Goal: Task Accomplishment & Management: Use online tool/utility

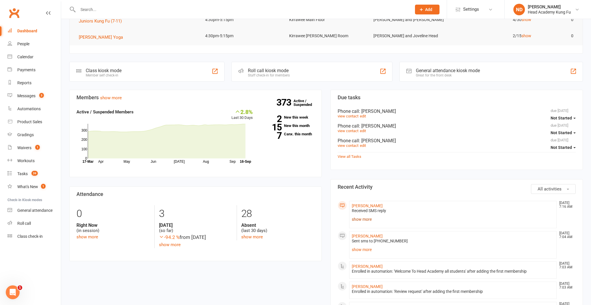
click at [370, 216] on link "show more" at bounding box center [453, 219] width 202 height 8
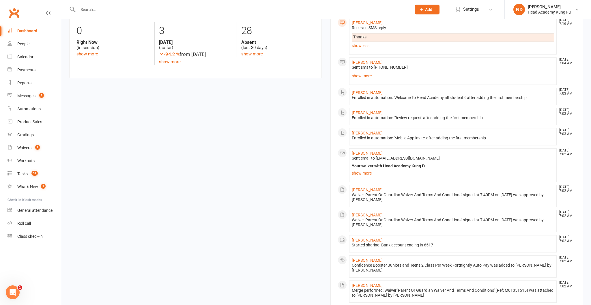
scroll to position [280, 0]
click at [365, 258] on link "ruikang liang" at bounding box center [367, 259] width 31 height 5
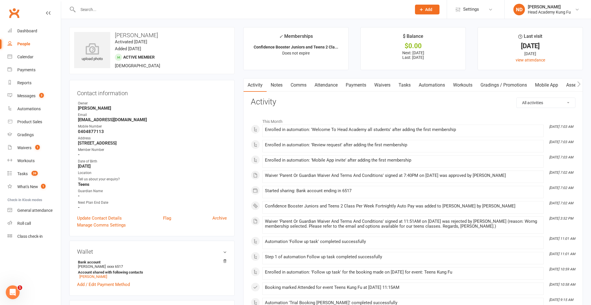
click at [30, 99] on link "Messages 3" at bounding box center [34, 95] width 53 height 13
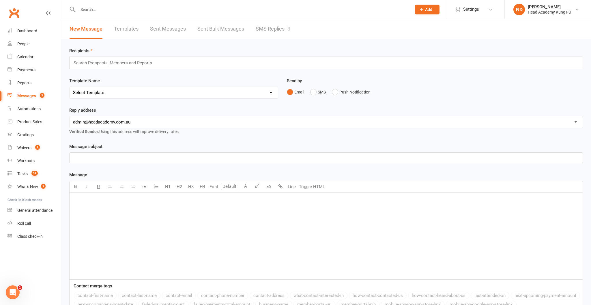
click at [281, 29] on link "SMS Replies 3" at bounding box center [273, 29] width 35 height 20
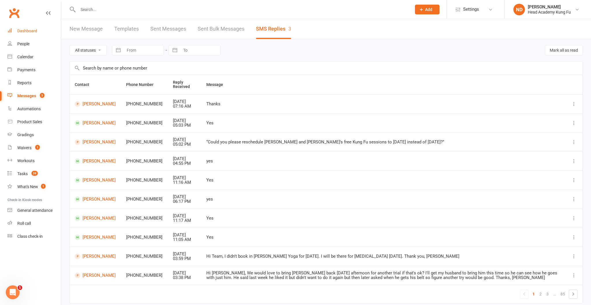
click at [27, 27] on link "Dashboard" at bounding box center [34, 31] width 53 height 13
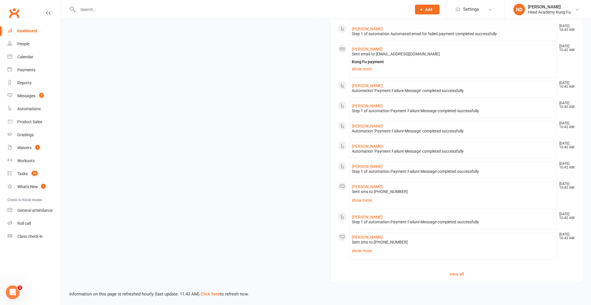
scroll to position [508, 0]
drag, startPoint x: 26, startPoint y: 146, endPoint x: 106, endPoint y: 141, distance: 80.1
click at [26, 146] on div "Waivers" at bounding box center [24, 147] width 14 height 5
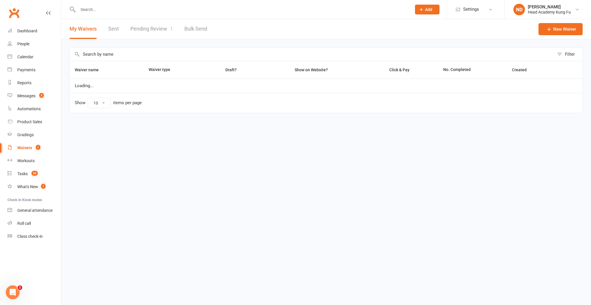
select select "50"
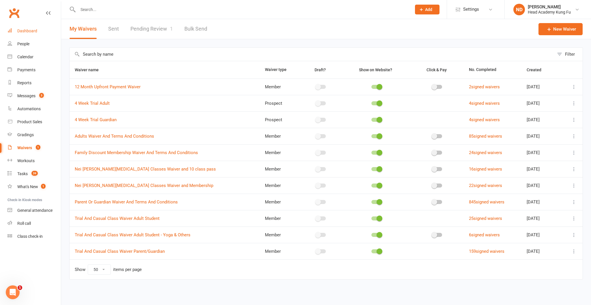
drag, startPoint x: 142, startPoint y: 31, endPoint x: 58, endPoint y: 36, distance: 83.6
click at [142, 31] on link "Pending Review 1" at bounding box center [151, 29] width 42 height 20
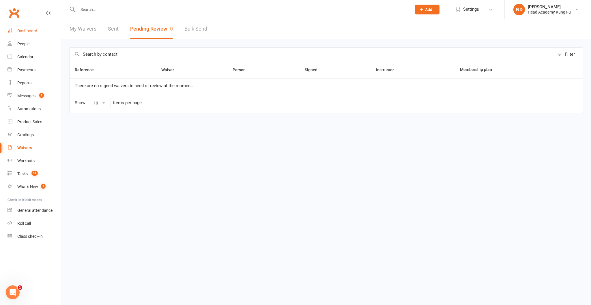
click at [25, 33] on link "Dashboard" at bounding box center [34, 31] width 53 height 13
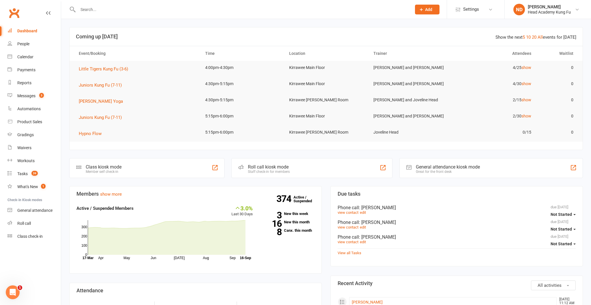
click at [521, 69] on td "4/25 show" at bounding box center [494, 68] width 84 height 14
click at [526, 69] on link "show" at bounding box center [526, 67] width 10 height 5
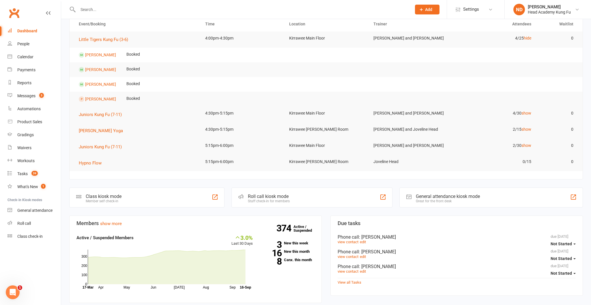
scroll to position [29, 0]
click at [529, 113] on link "show" at bounding box center [526, 113] width 10 height 5
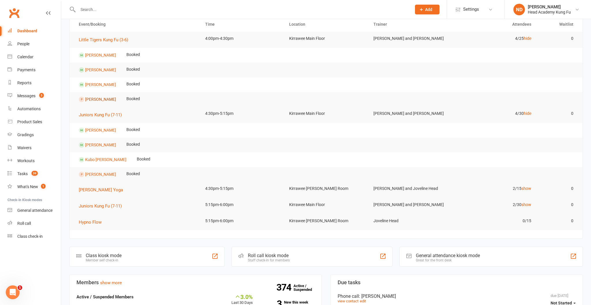
click at [96, 98] on link "[PERSON_NAME]" at bounding box center [100, 99] width 31 height 5
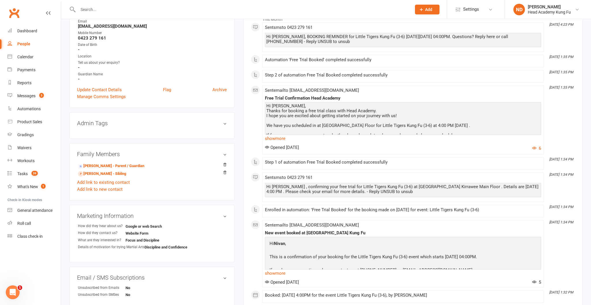
scroll to position [92, 0]
click at [26, 31] on div "Dashboard" at bounding box center [27, 31] width 20 height 5
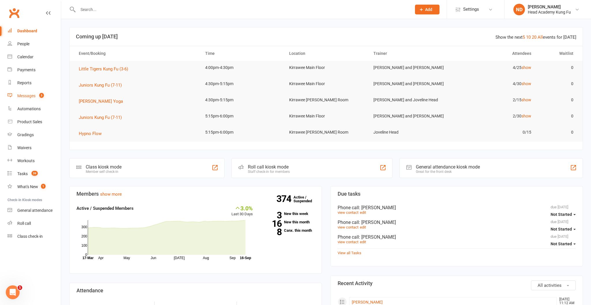
click at [31, 96] on div "Messages" at bounding box center [26, 95] width 18 height 5
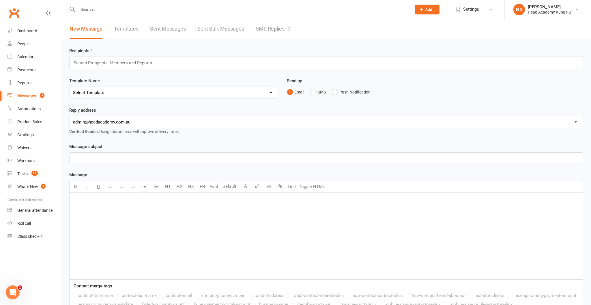
click at [274, 31] on link "SMS Replies 3" at bounding box center [273, 29] width 35 height 20
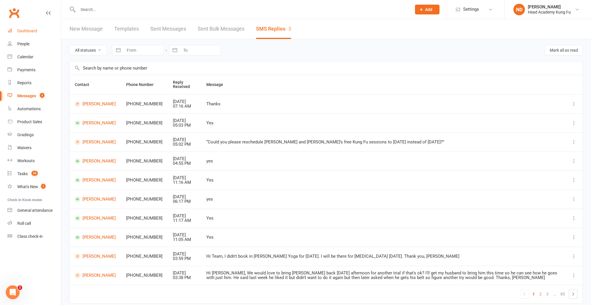
click at [24, 29] on div "Dashboard" at bounding box center [27, 31] width 20 height 5
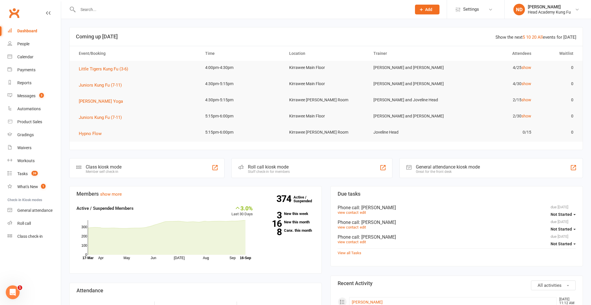
click at [21, 96] on div "Messages" at bounding box center [26, 95] width 18 height 5
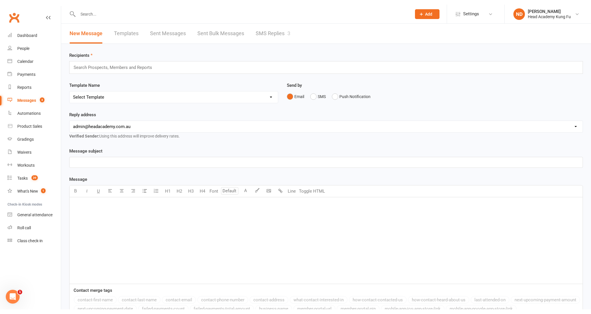
scroll to position [2, 0]
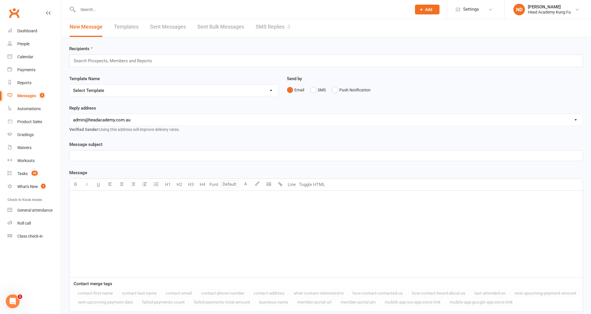
click at [31, 55] on div "Calendar" at bounding box center [25, 57] width 16 height 5
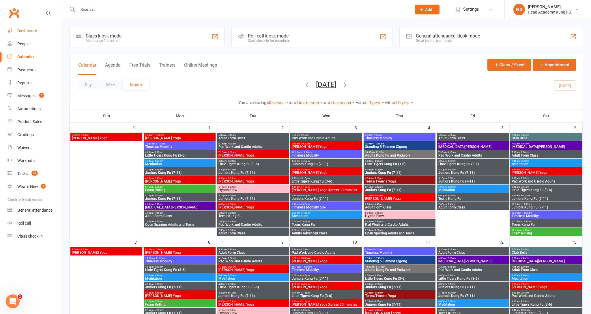
click at [26, 30] on div "Dashboard" at bounding box center [27, 31] width 20 height 5
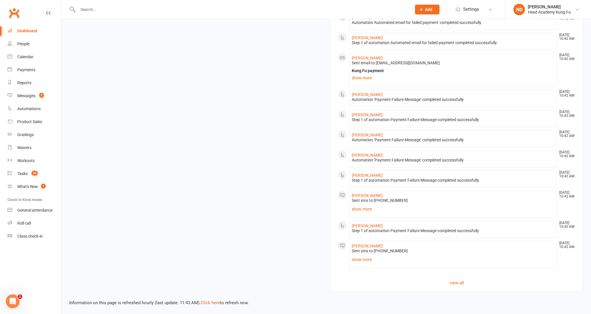
scroll to position [499, 0]
click at [38, 33] on link "Dashboard" at bounding box center [34, 31] width 53 height 13
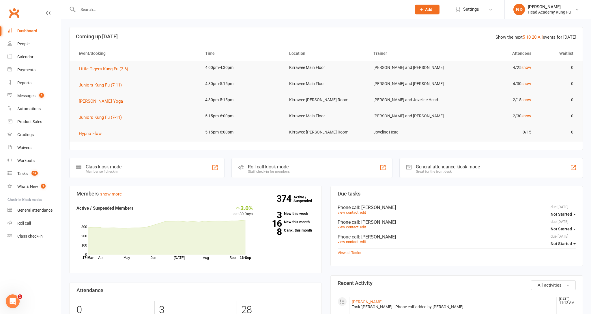
scroll to position [0, 0]
click at [525, 117] on link "show" at bounding box center [526, 116] width 10 height 5
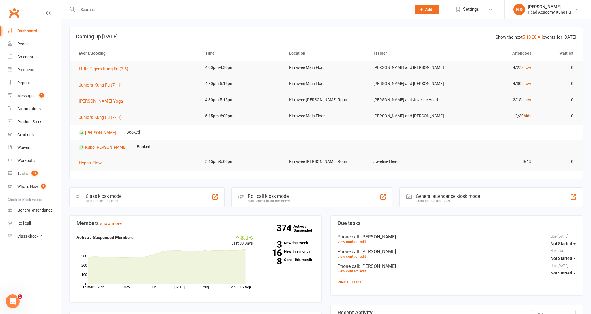
click at [525, 116] on link "hide" at bounding box center [528, 116] width 8 height 5
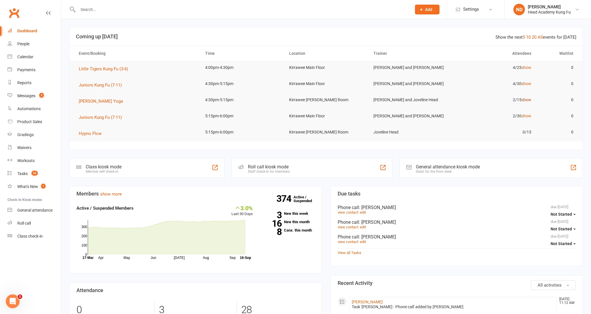
click at [526, 100] on link "show" at bounding box center [526, 100] width 10 height 5
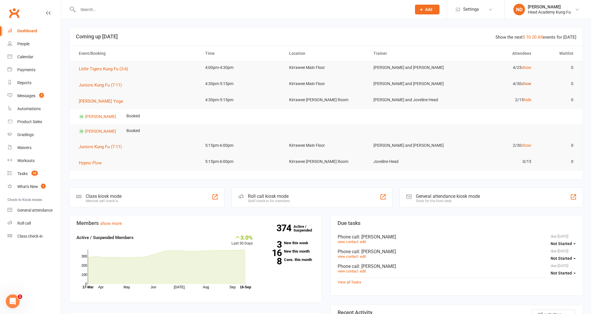
click at [527, 83] on link "show" at bounding box center [526, 83] width 10 height 5
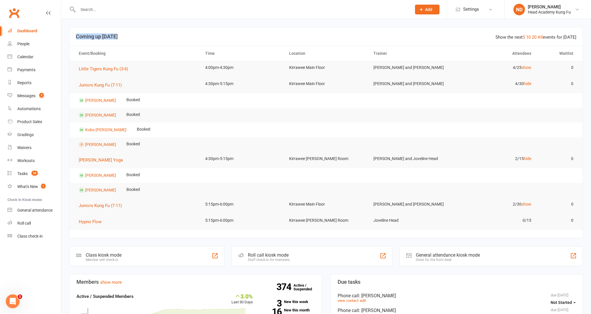
drag, startPoint x: 75, startPoint y: 37, endPoint x: 119, endPoint y: 36, distance: 44.2
click at [119, 36] on header "Show the next 5 10 20 All events for today Coming up Today" at bounding box center [326, 36] width 513 height 18
click at [119, 36] on h3 "Coming up Today" at bounding box center [326, 37] width 500 height 6
drag, startPoint x: 117, startPoint y: 36, endPoint x: 74, endPoint y: 37, distance: 42.7
click at [74, 37] on header "Show the next 5 10 20 All events for today Coming up Today" at bounding box center [326, 36] width 513 height 18
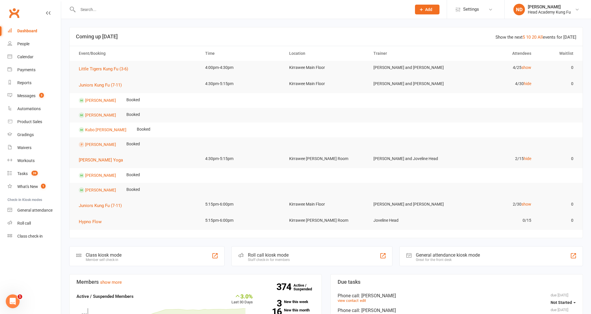
click at [83, 35] on h3 "Coming up Today" at bounding box center [326, 37] width 500 height 6
click at [530, 66] on link "show" at bounding box center [526, 67] width 10 height 5
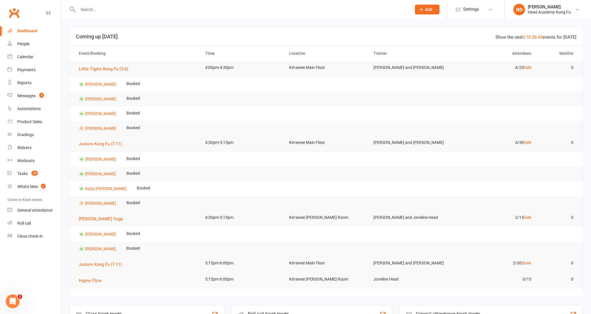
click at [31, 96] on div "Messages" at bounding box center [26, 95] width 18 height 5
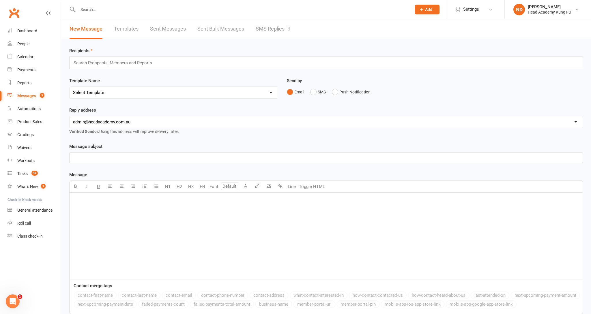
click at [277, 24] on link "SMS Replies 3" at bounding box center [273, 29] width 35 height 20
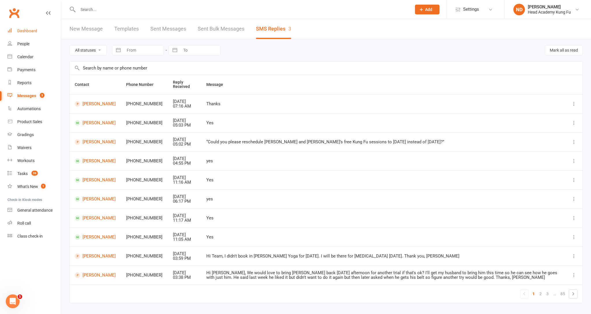
click at [40, 33] on link "Dashboard" at bounding box center [34, 31] width 53 height 13
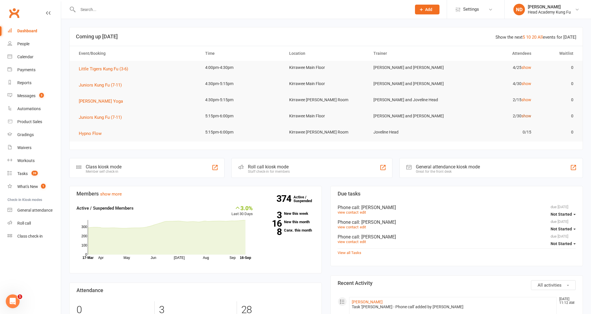
click at [525, 116] on link "show" at bounding box center [526, 116] width 10 height 5
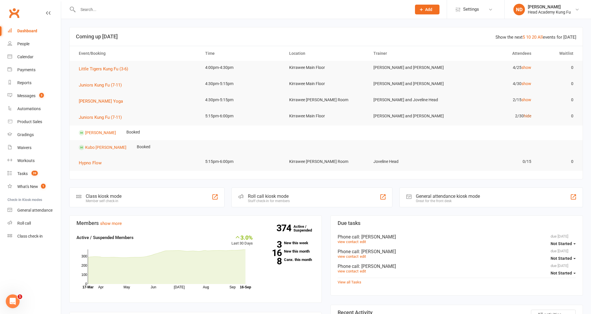
click at [529, 114] on link "hide" at bounding box center [528, 116] width 8 height 5
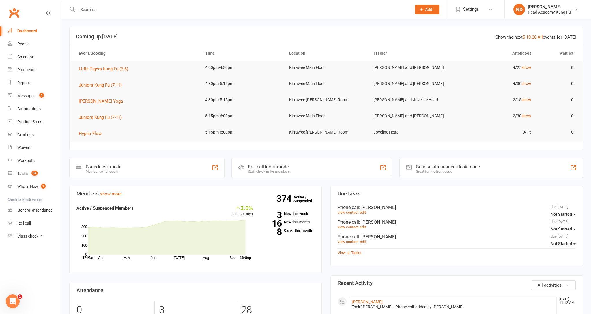
click at [525, 83] on link "show" at bounding box center [526, 83] width 10 height 5
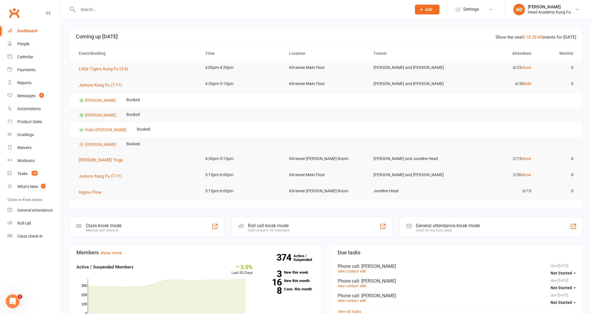
click at [523, 66] on link "show" at bounding box center [526, 67] width 10 height 5
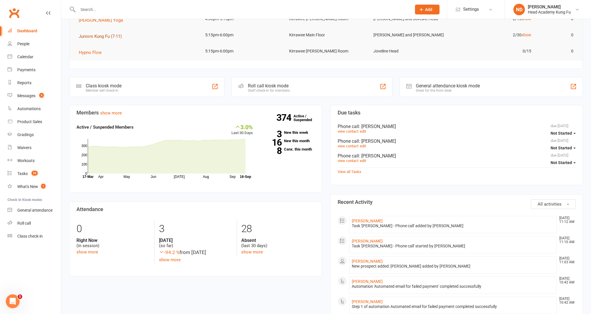
scroll to position [200, 0]
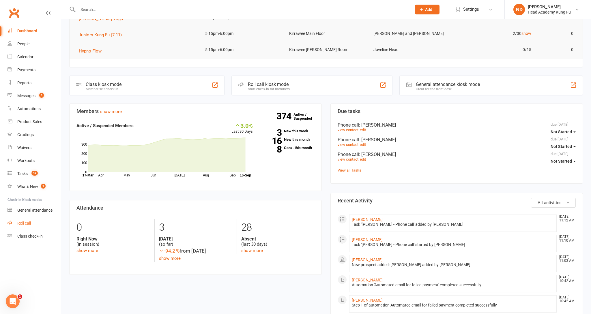
click at [26, 221] on div "Roll call" at bounding box center [24, 223] width 14 height 5
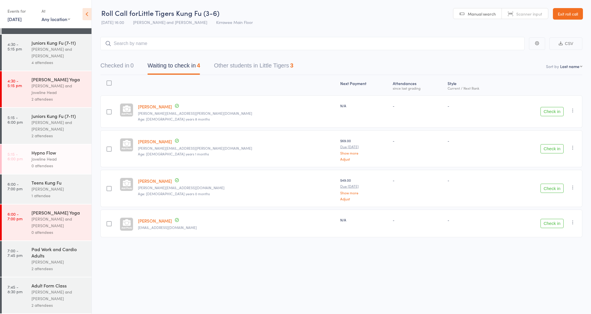
scroll to position [170, 0]
click at [56, 90] on div "[PERSON_NAME] and Joveline Head" at bounding box center [58, 89] width 55 height 13
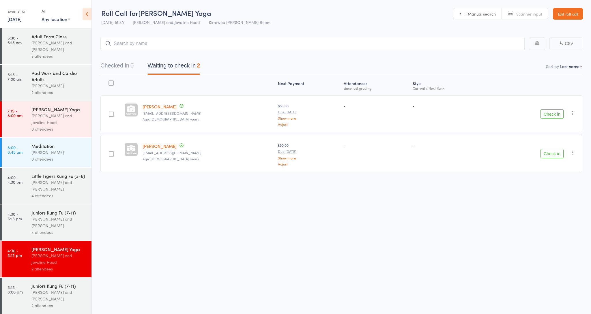
click at [37, 53] on div "3 attendees" at bounding box center [58, 56] width 55 height 7
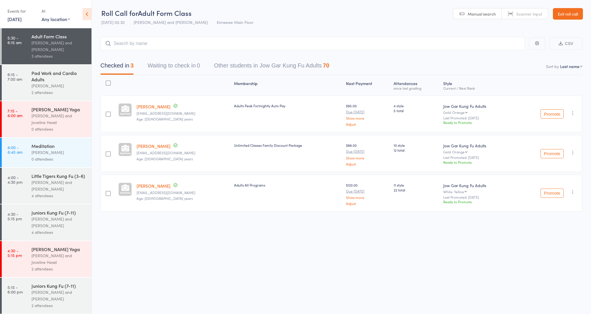
click at [45, 87] on div "[PERSON_NAME]" at bounding box center [58, 86] width 55 height 7
